Goal: Information Seeking & Learning: Learn about a topic

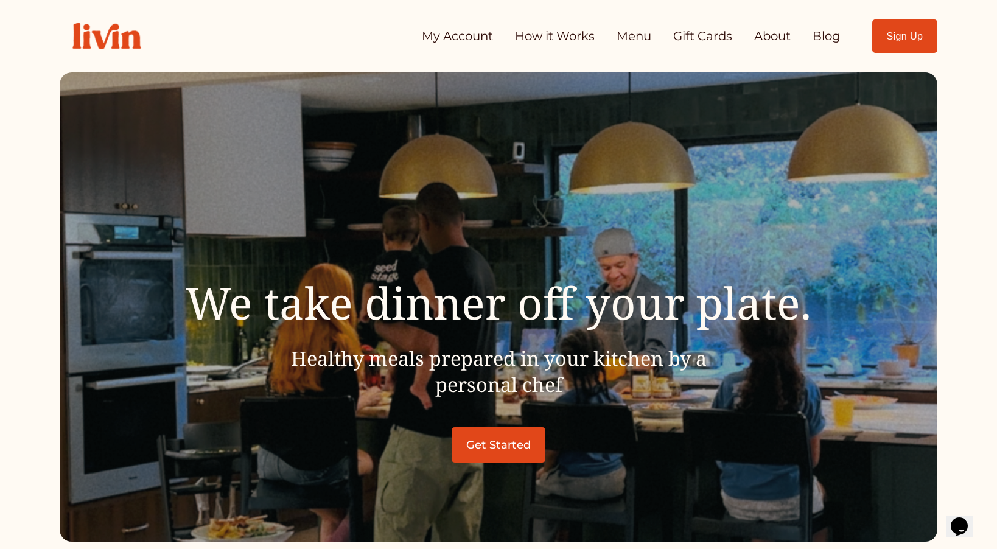
click at [629, 35] on link "Menu" at bounding box center [634, 36] width 35 height 24
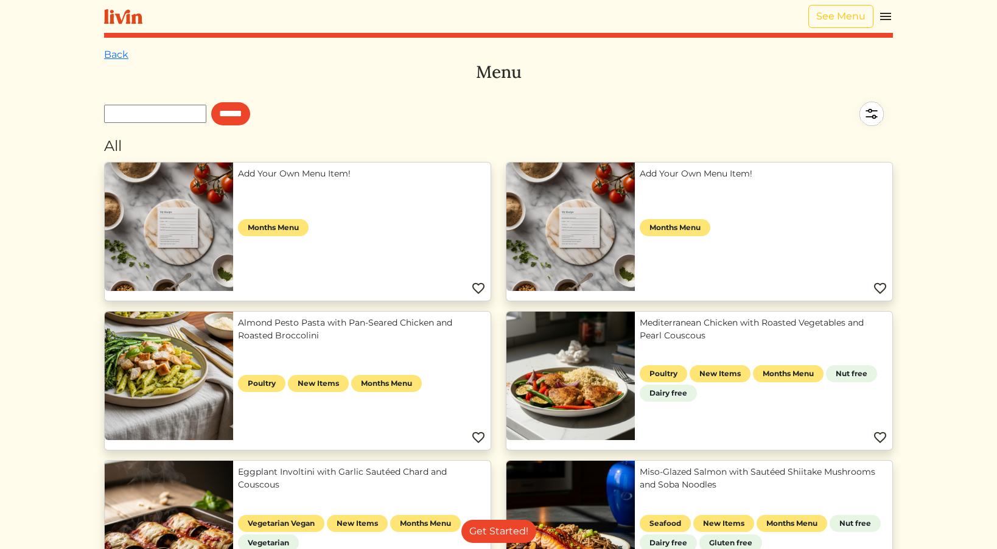
click at [878, 110] on img at bounding box center [872, 114] width 43 height 43
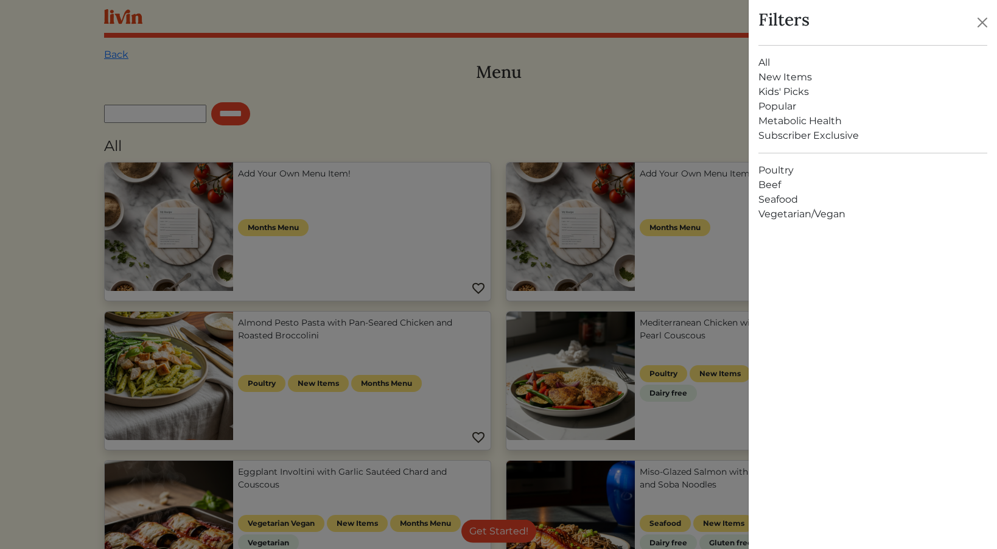
click at [823, 218] on link "Vegetarian/Vegan" at bounding box center [874, 214] width 230 height 15
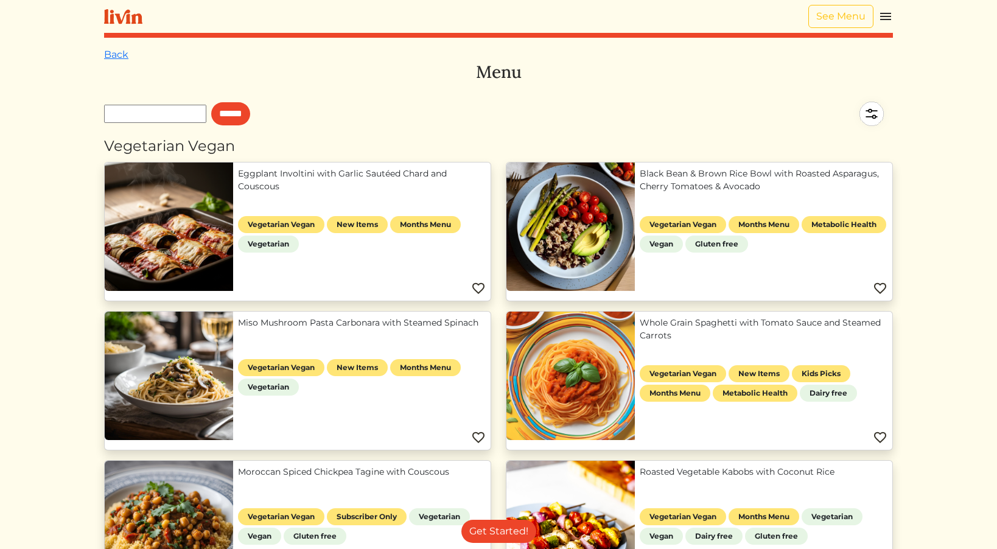
click at [892, 13] on img at bounding box center [886, 16] width 15 height 15
click at [586, 63] on div at bounding box center [498, 274] width 997 height 549
click at [128, 18] on img at bounding box center [123, 16] width 38 height 15
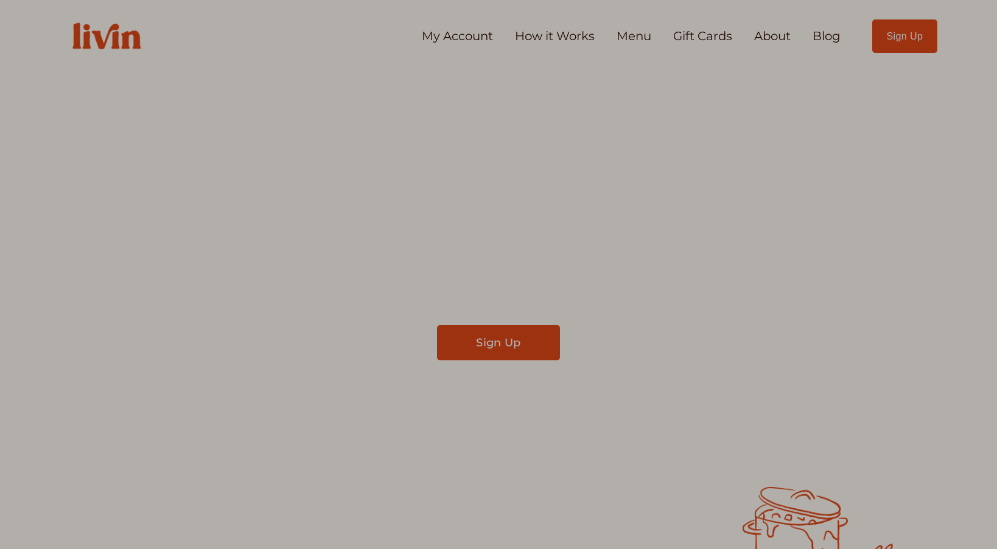
click at [543, 40] on div at bounding box center [498, 274] width 997 height 549
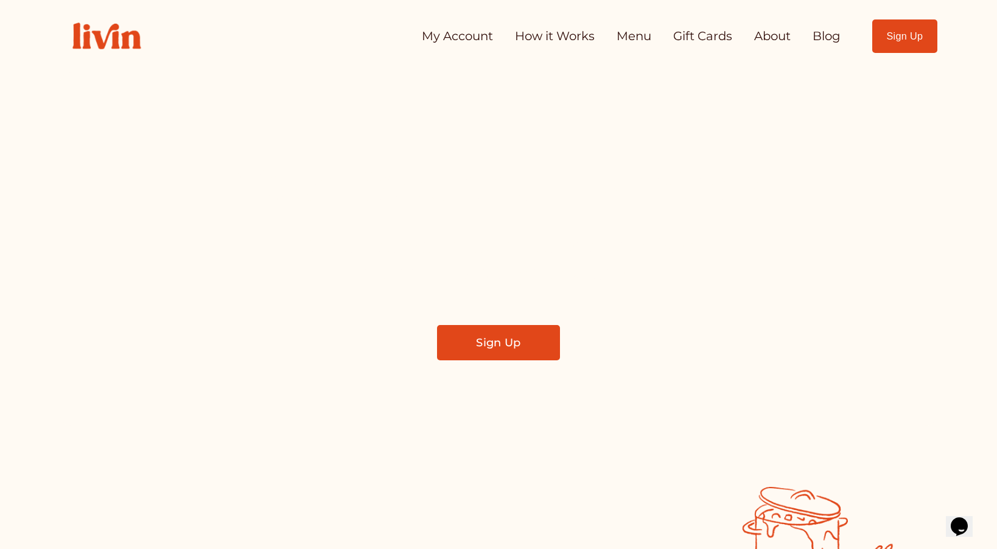
click at [542, 32] on link "How it Works" at bounding box center [555, 36] width 80 height 24
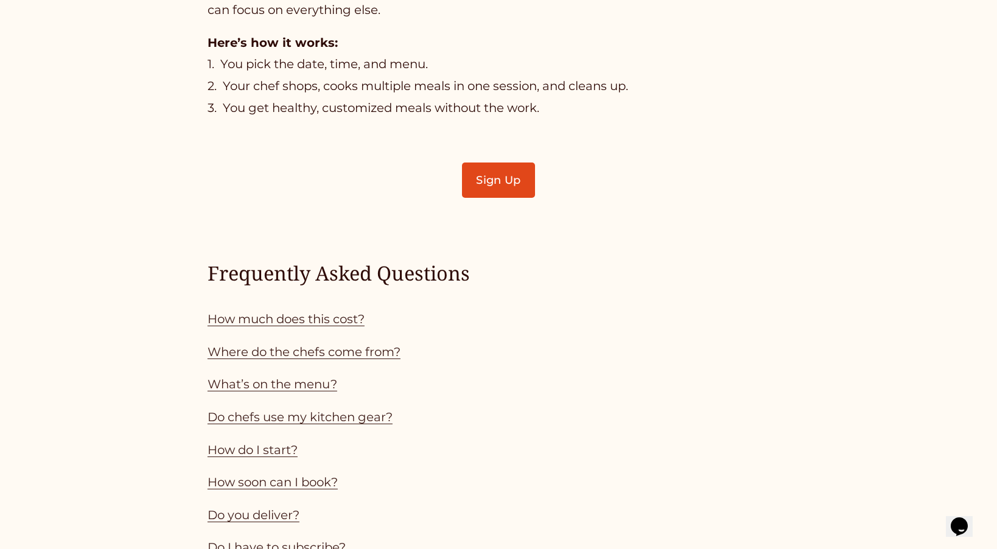
scroll to position [964, 0]
click at [242, 303] on div "Frequently Asked Questions How much does this cost? Where do the chefs come fro…" at bounding box center [499, 408] width 582 height 299
click at [243, 312] on link "How much does this cost?" at bounding box center [286, 318] width 157 height 15
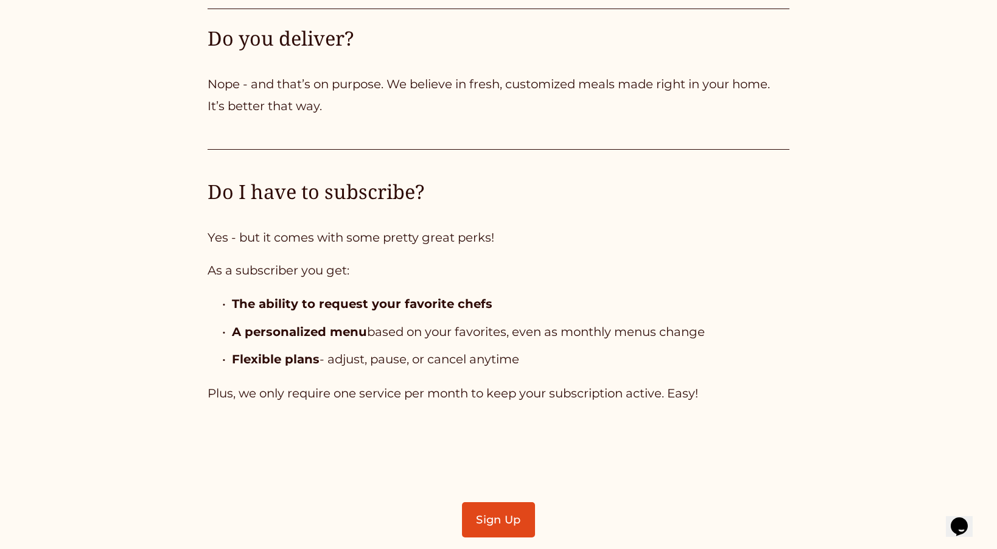
scroll to position [3600, 0]
